Goal: Use online tool/utility: Utilize a website feature to perform a specific function

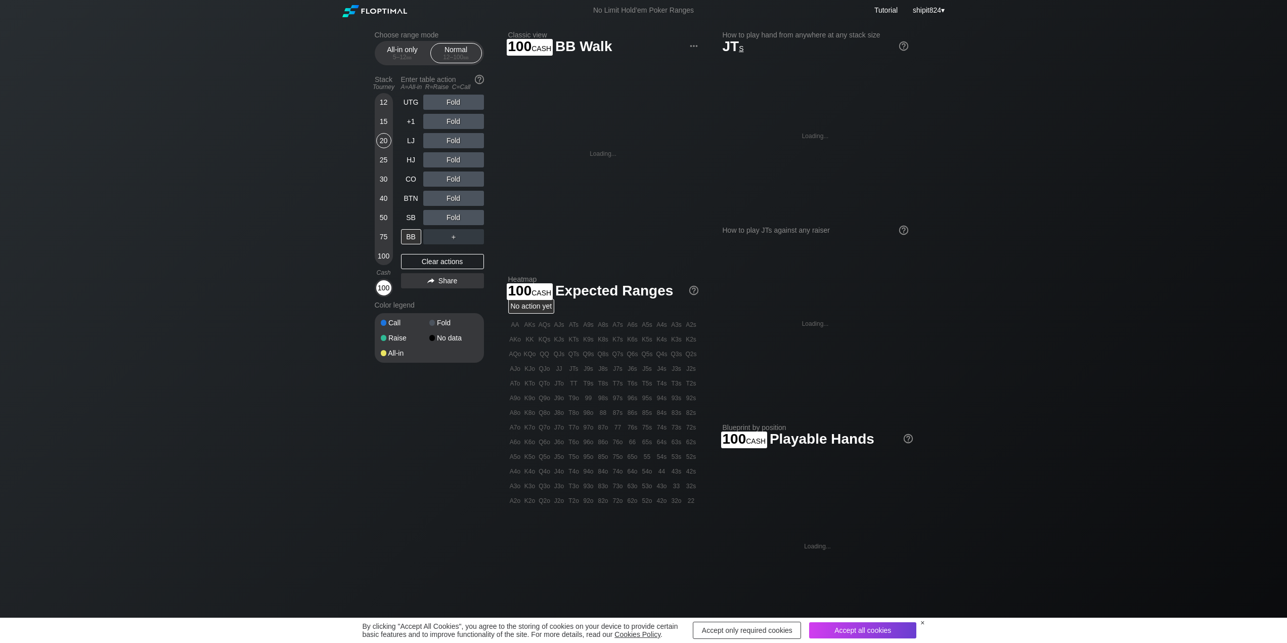
click at [382, 286] on div "100" at bounding box center [383, 287] width 15 height 15
click at [593, 155] on div "Loading..." at bounding box center [603, 153] width 27 height 7
click at [819, 137] on div "Loading..." at bounding box center [815, 136] width 27 height 7
click at [809, 334] on div "No data to display JTs on BB UTG +1 LJ HJ CO BTN SB BB Loading..." at bounding box center [816, 323] width 186 height 173
click at [825, 544] on div "Loading..." at bounding box center [817, 546] width 27 height 7
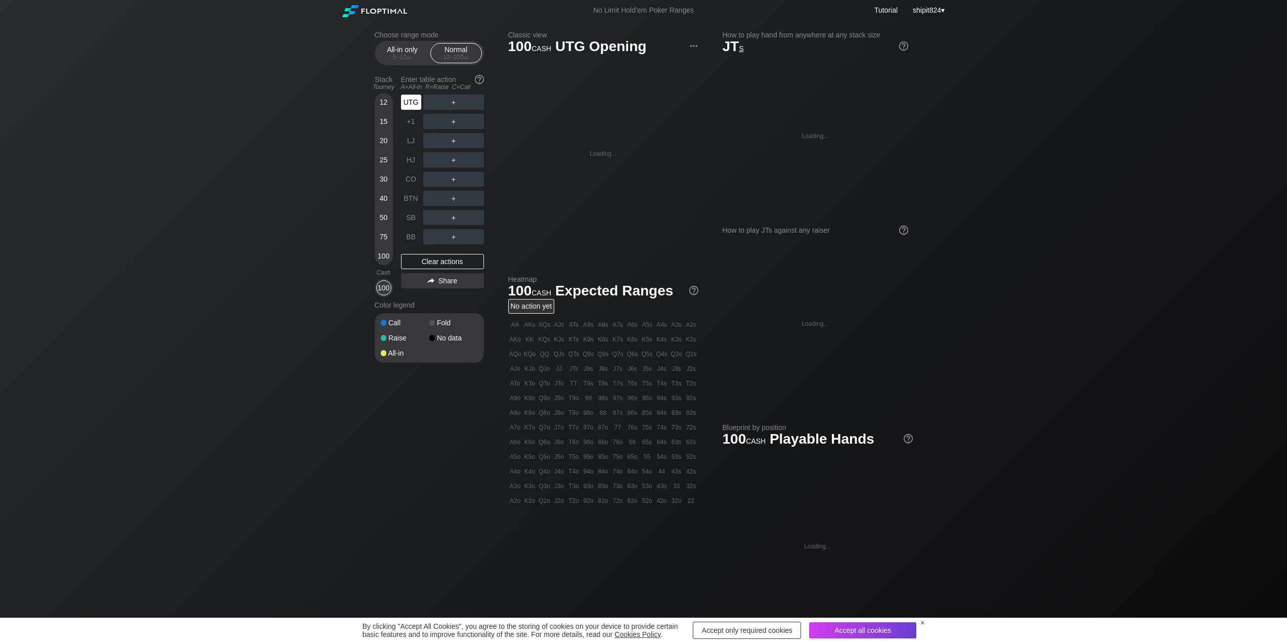
click at [417, 98] on div "UTG" at bounding box center [411, 102] width 20 height 15
click at [413, 125] on div "+1" at bounding box center [411, 121] width 20 height 15
click at [414, 146] on div "LJ" at bounding box center [411, 140] width 20 height 15
click at [411, 164] on div "HJ" at bounding box center [411, 159] width 20 height 15
click at [903, 227] on img at bounding box center [903, 230] width 11 height 11
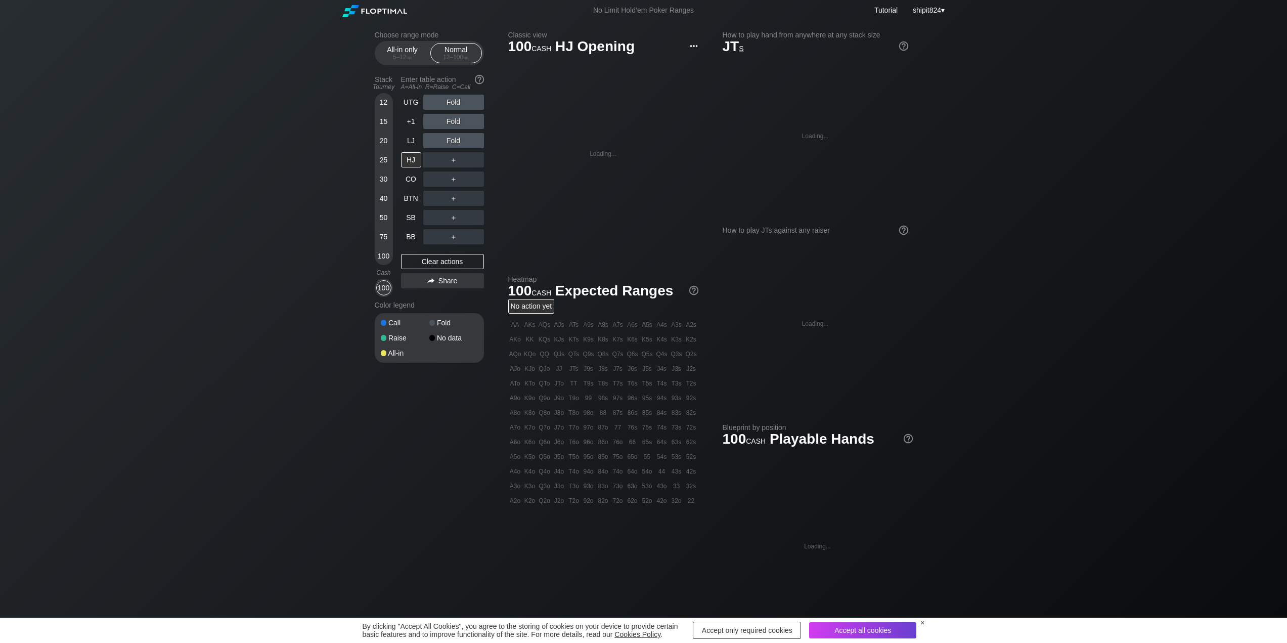
click at [693, 46] on img at bounding box center [693, 45] width 11 height 11
click at [671, 62] on div "Help with this grid" at bounding box center [655, 61] width 86 height 14
